Goal: Find contact information: Find contact information

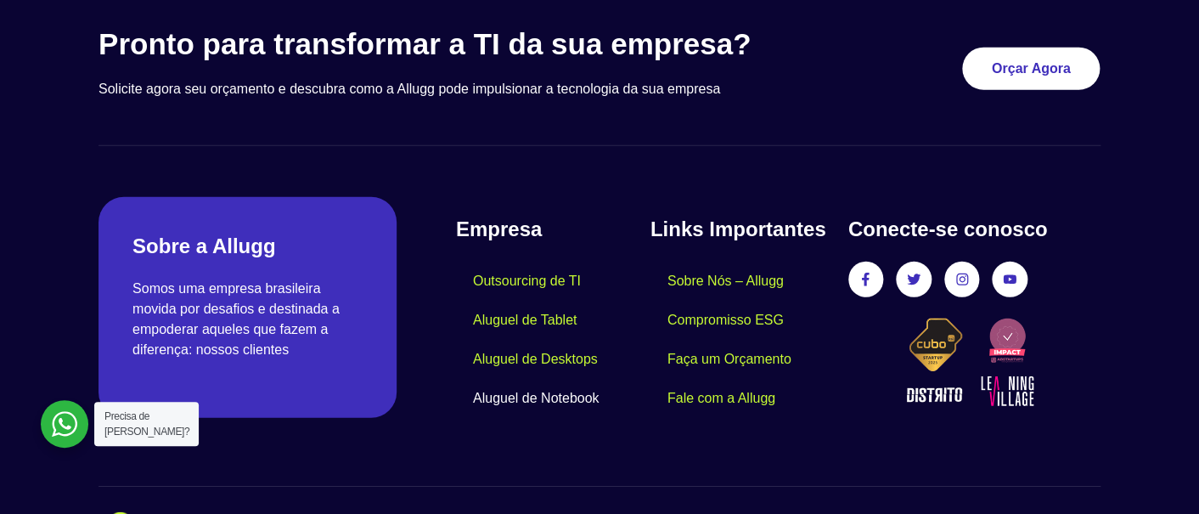
scroll to position [4358, 0]
click at [752, 379] on link "Fale com a Allugg" at bounding box center [722, 398] width 142 height 39
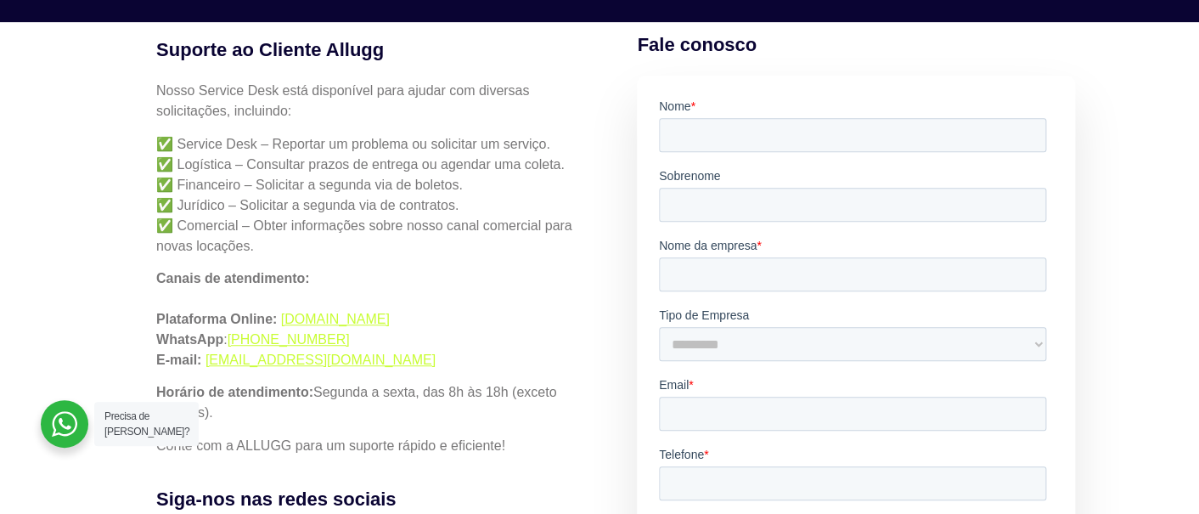
scroll to position [400, 0]
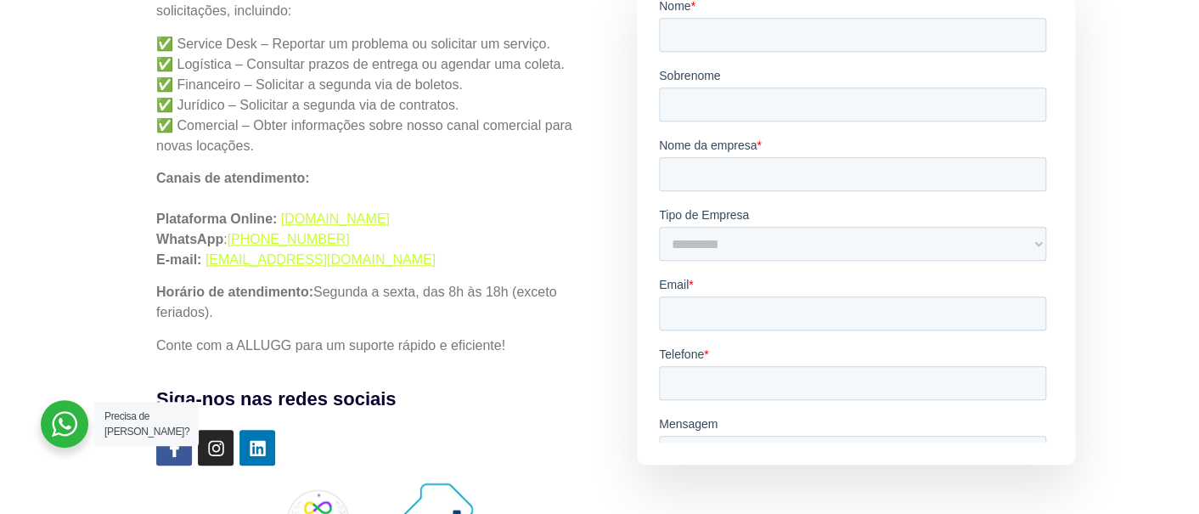
drag, startPoint x: 413, startPoint y: 257, endPoint x: 207, endPoint y: 269, distance: 205.9
click at [207, 269] on div "Nosso Service Desk está disponível para ajudar com diversas solicitações, inclu…" at bounding box center [372, 167] width 432 height 375
copy link "[EMAIL_ADDRESS][DOMAIN_NAME]"
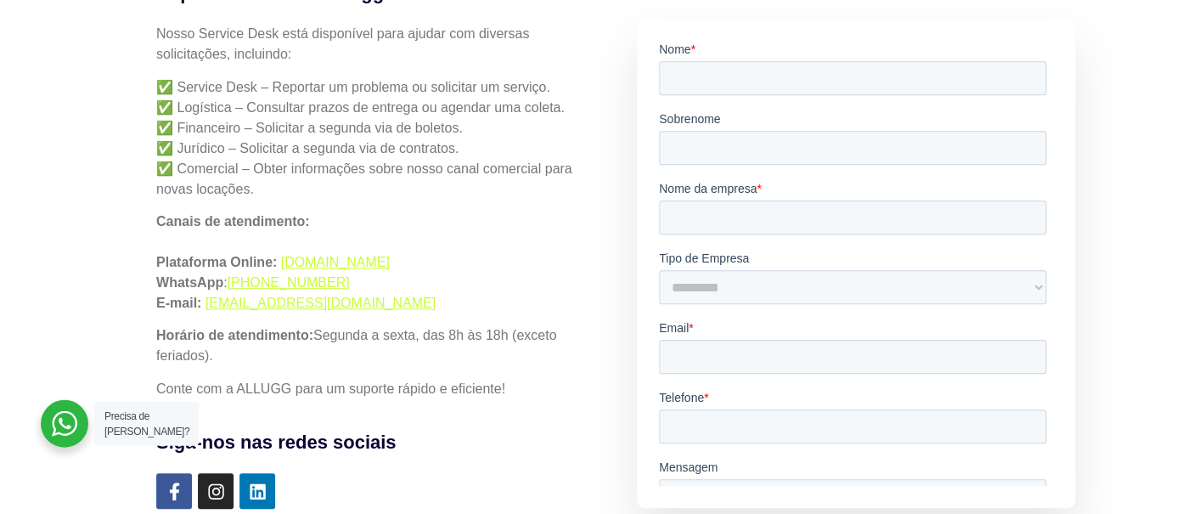
scroll to position [300, 0]
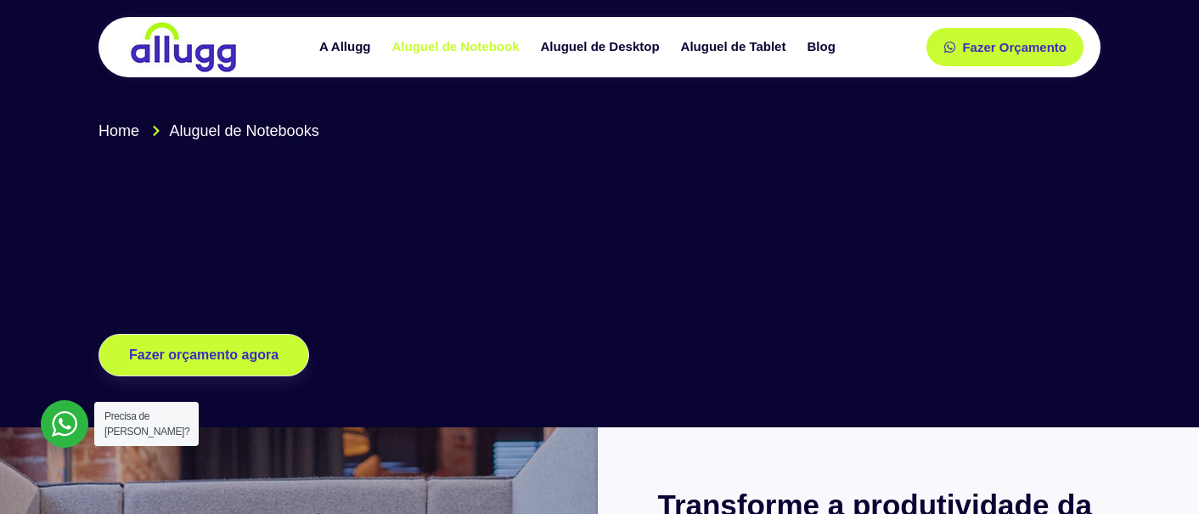
scroll to position [4358, 0]
